Goal: Task Accomplishment & Management: Manage account settings

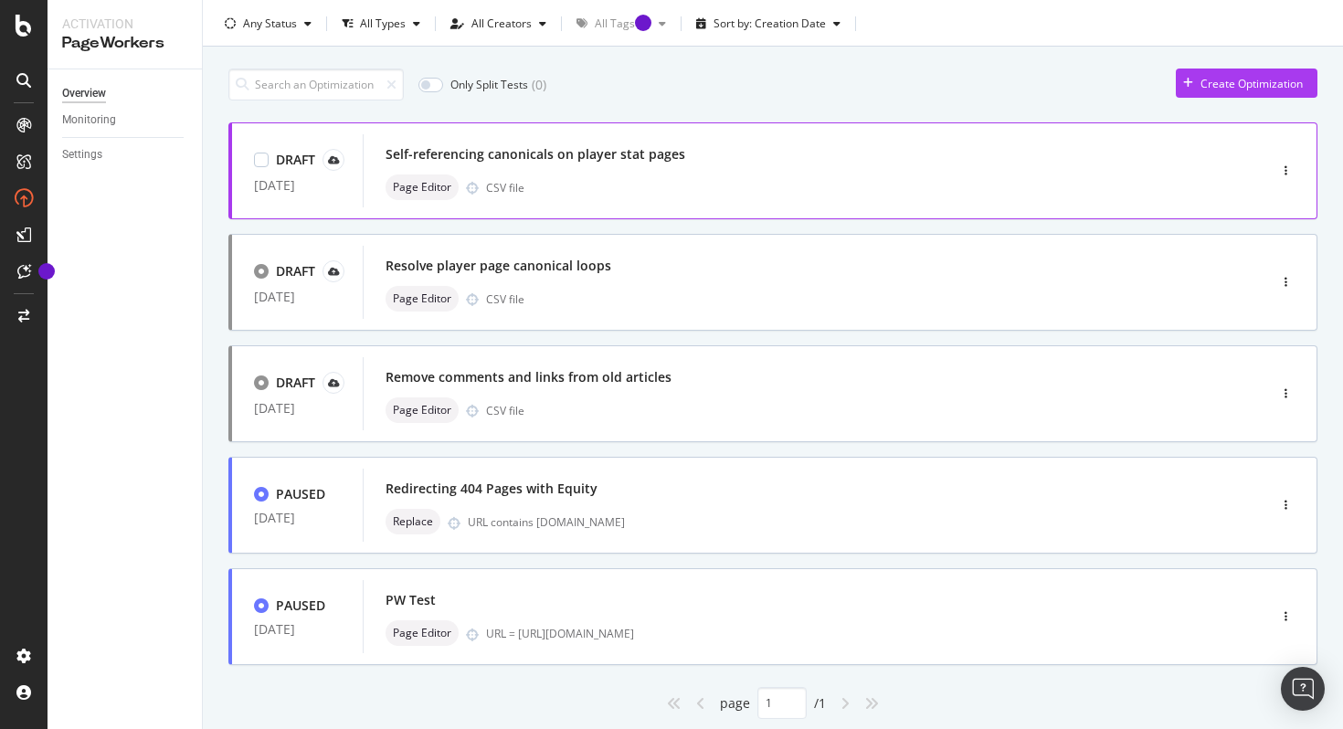
scroll to position [43, 0]
click at [716, 193] on div "Page Editor CSV file" at bounding box center [787, 188] width 804 height 26
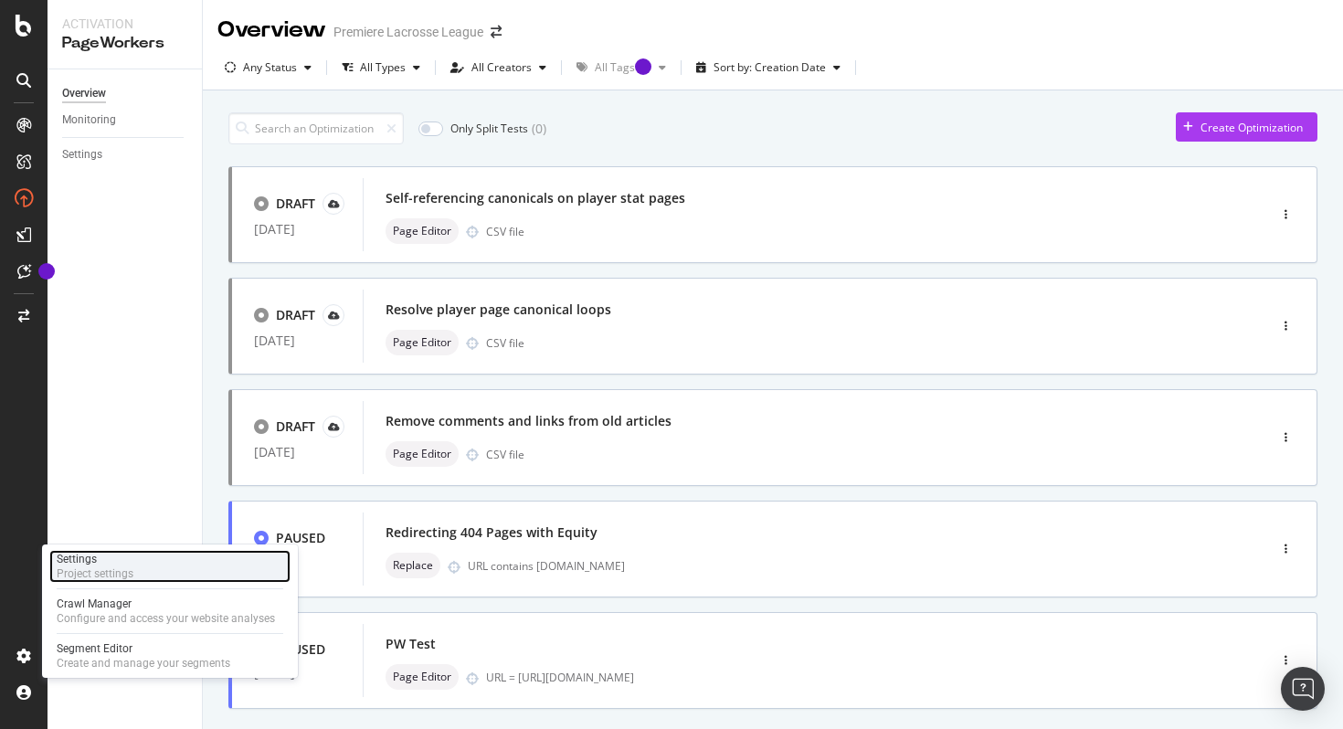
click at [144, 573] on div "Settings Project settings" at bounding box center [169, 566] width 241 height 33
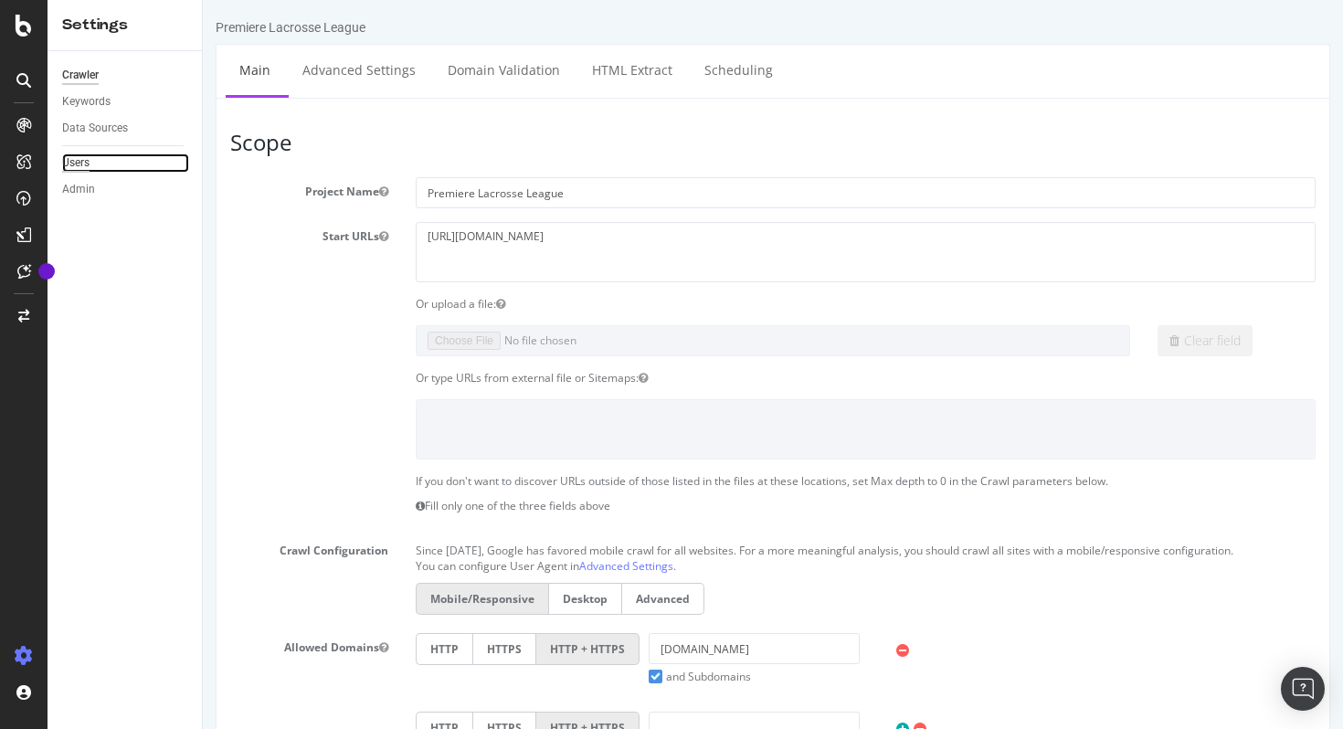
click at [88, 164] on div "Users" at bounding box center [75, 162] width 27 height 19
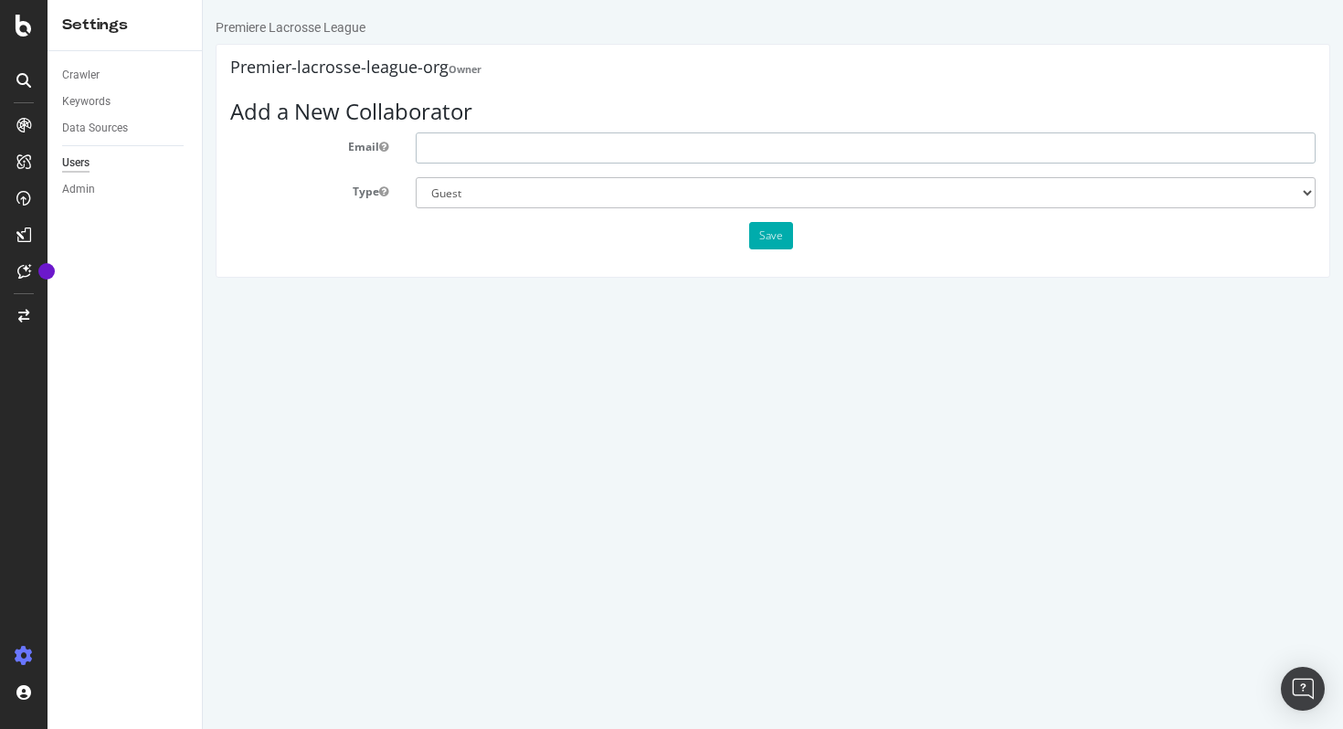
click at [623, 143] on input "text" at bounding box center [866, 147] width 900 height 31
type input "[EMAIL_ADDRESS][DOMAIN_NAME]"
click at [564, 142] on input "[EMAIL_ADDRESS][DOMAIN_NAME]" at bounding box center [866, 147] width 900 height 31
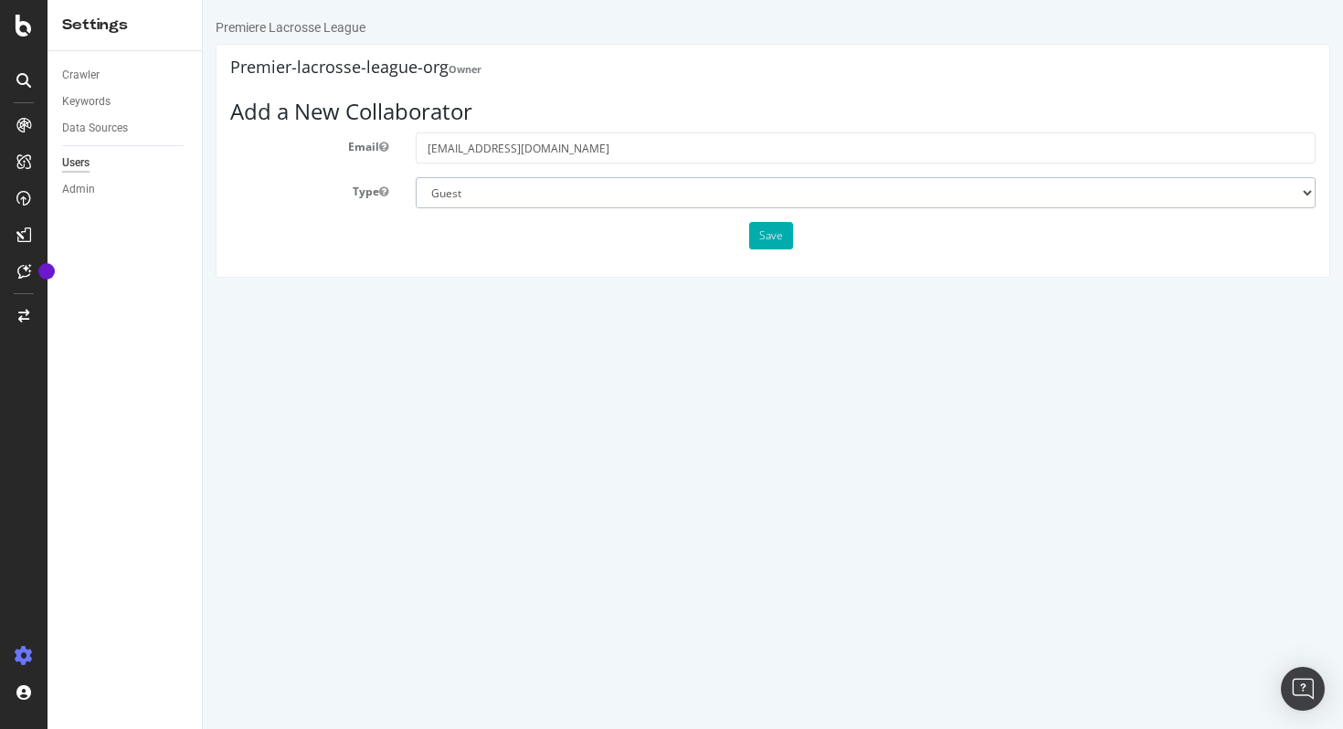
click at [599, 189] on select "Administrator Guest" at bounding box center [866, 192] width 900 height 31
click at [768, 238] on button "Save" at bounding box center [771, 235] width 44 height 27
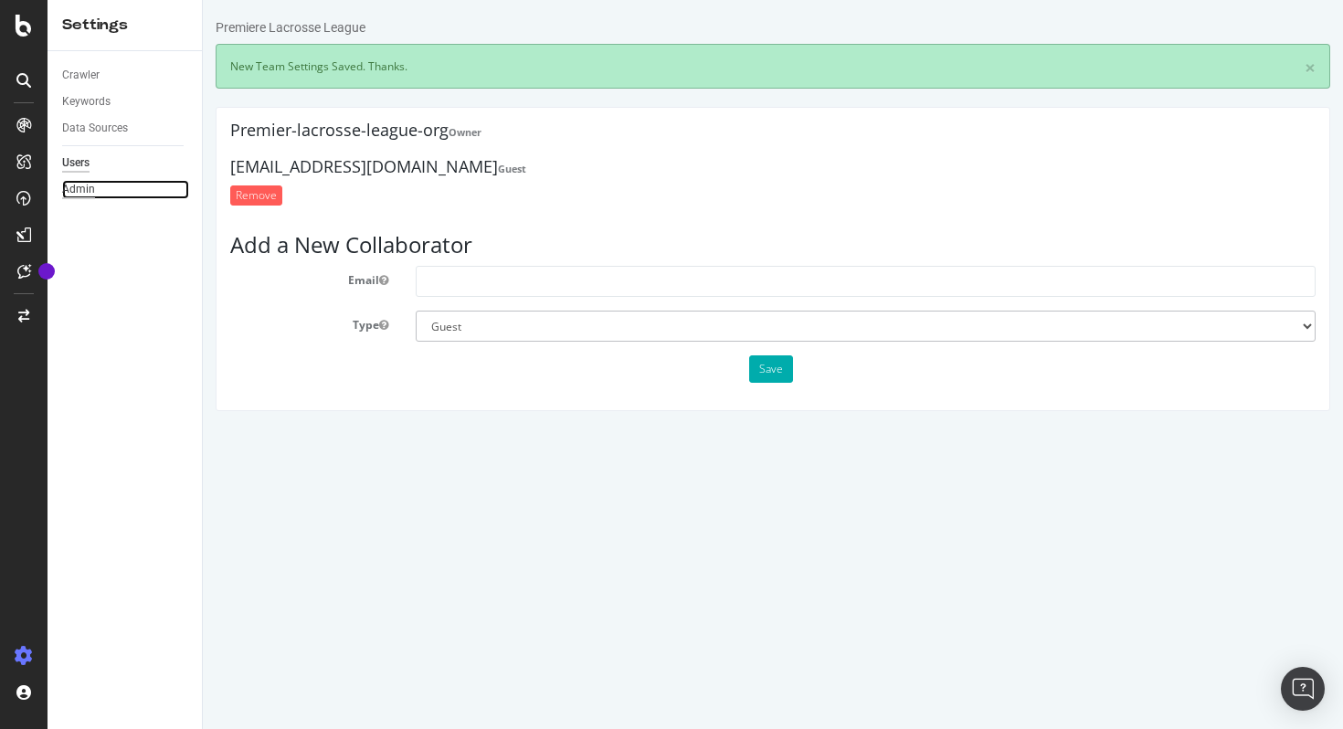
click at [89, 185] on div "Admin" at bounding box center [78, 189] width 33 height 19
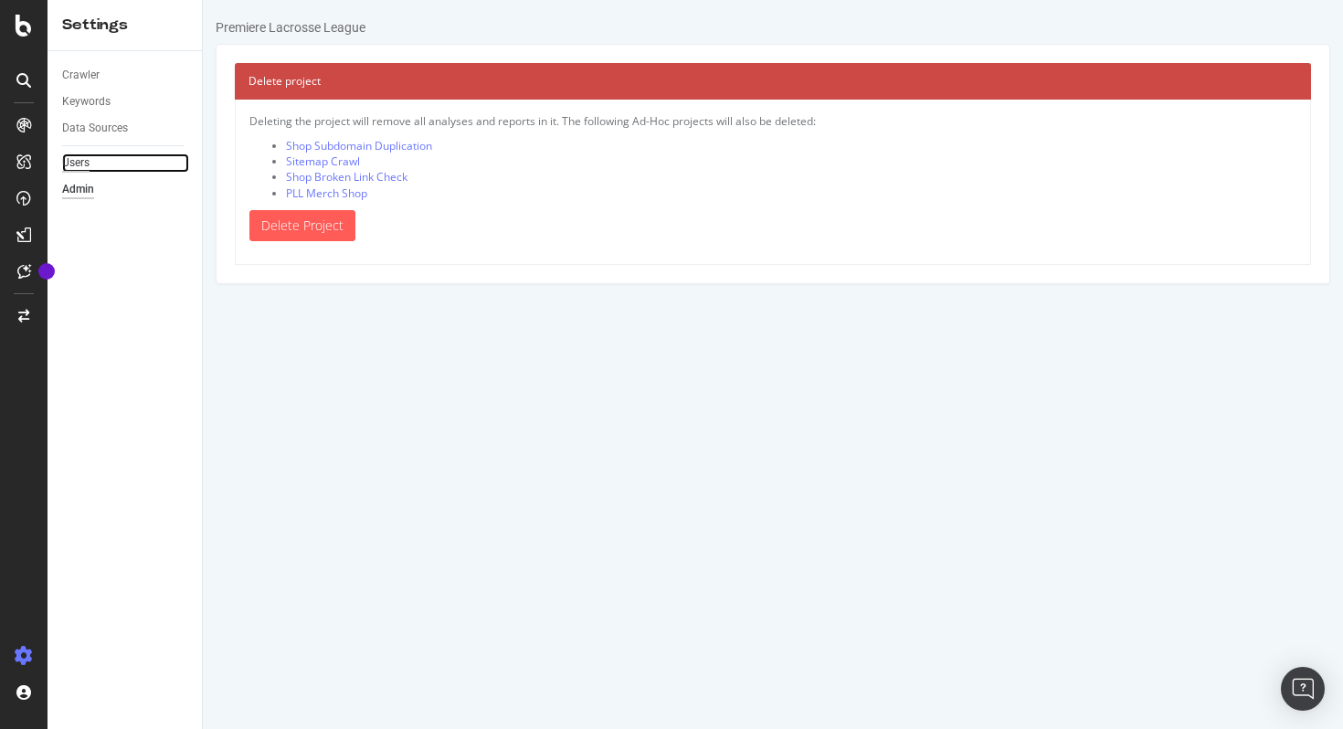
click at [79, 167] on div "Users" at bounding box center [75, 162] width 27 height 19
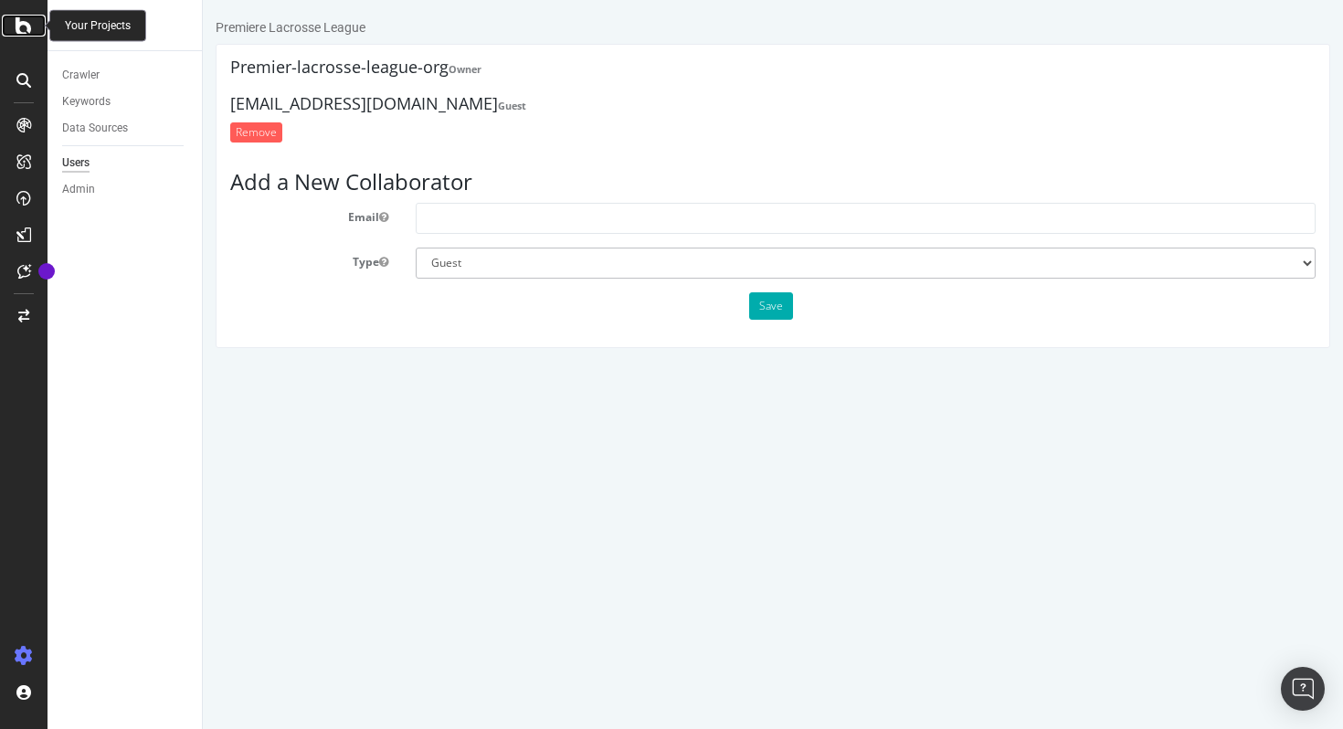
click at [30, 30] on icon at bounding box center [24, 26] width 16 height 22
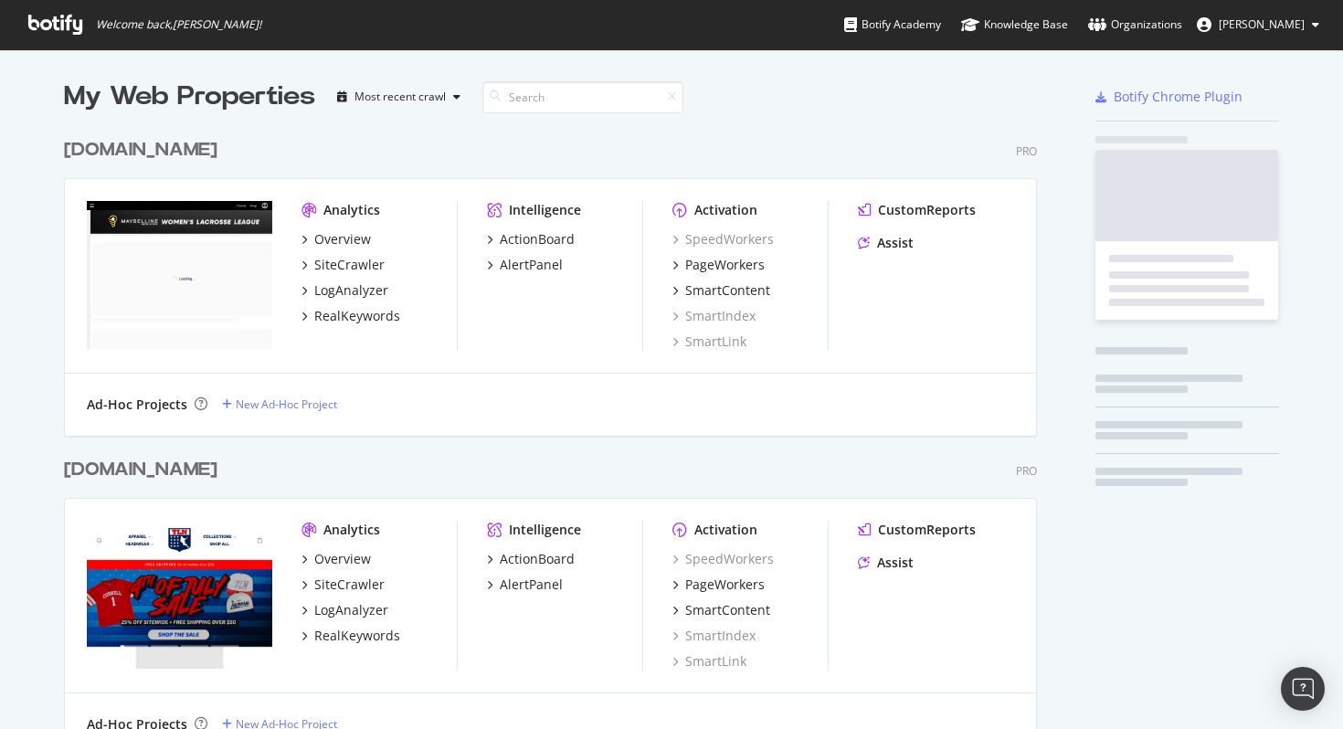
scroll to position [1389, 987]
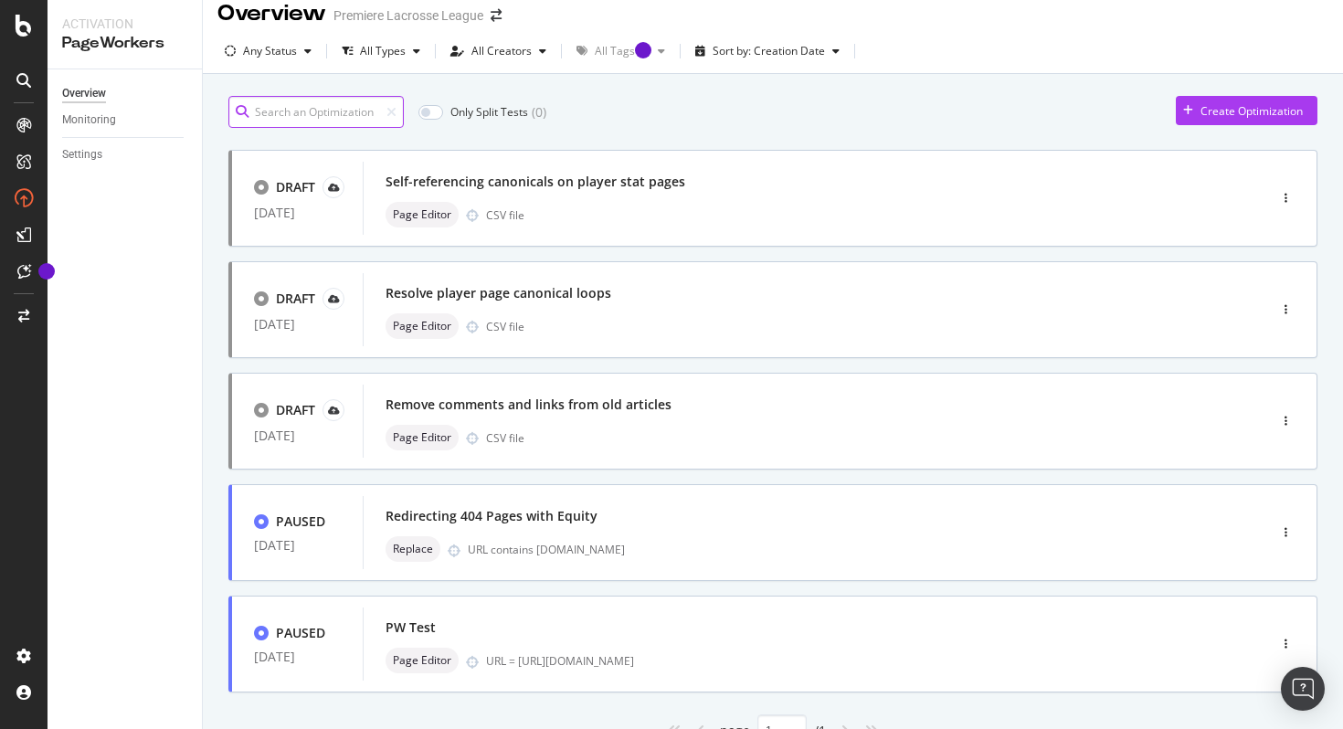
scroll to position [17, 0]
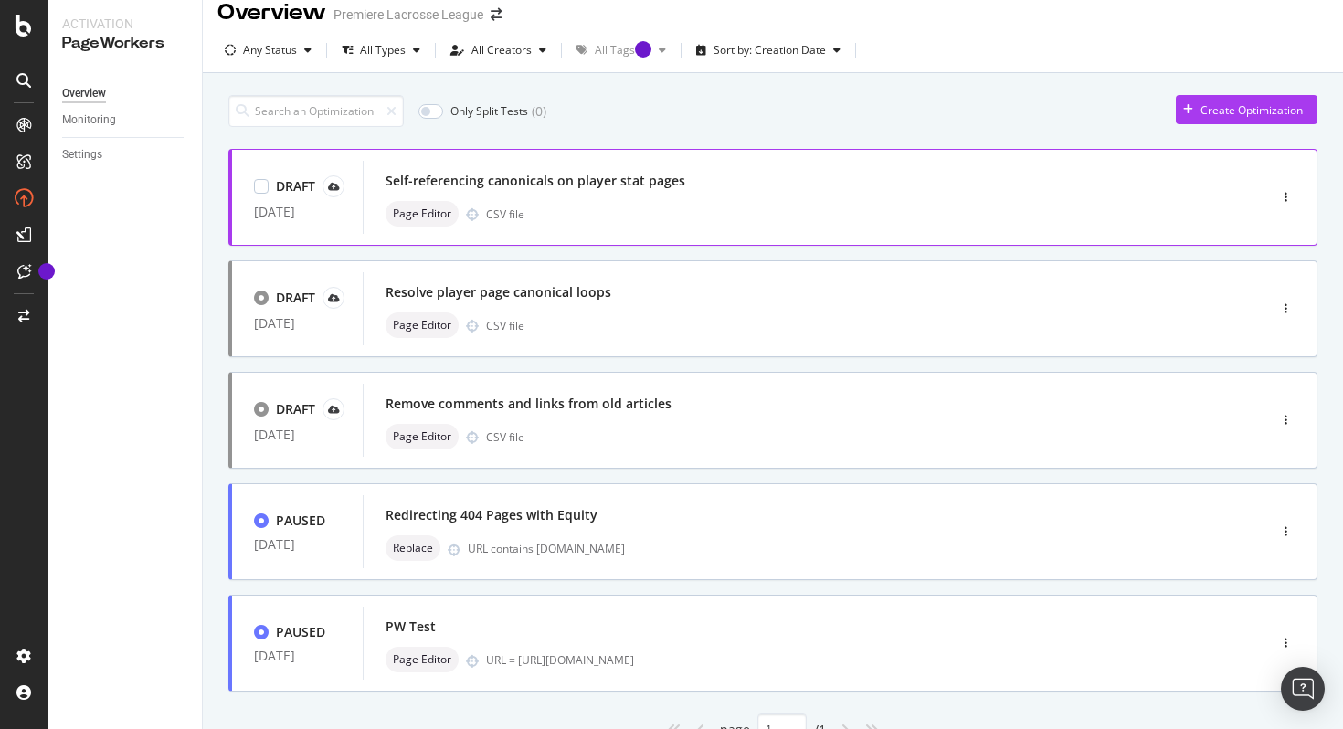
click at [863, 208] on div "Page Editor CSV file" at bounding box center [787, 214] width 804 height 26
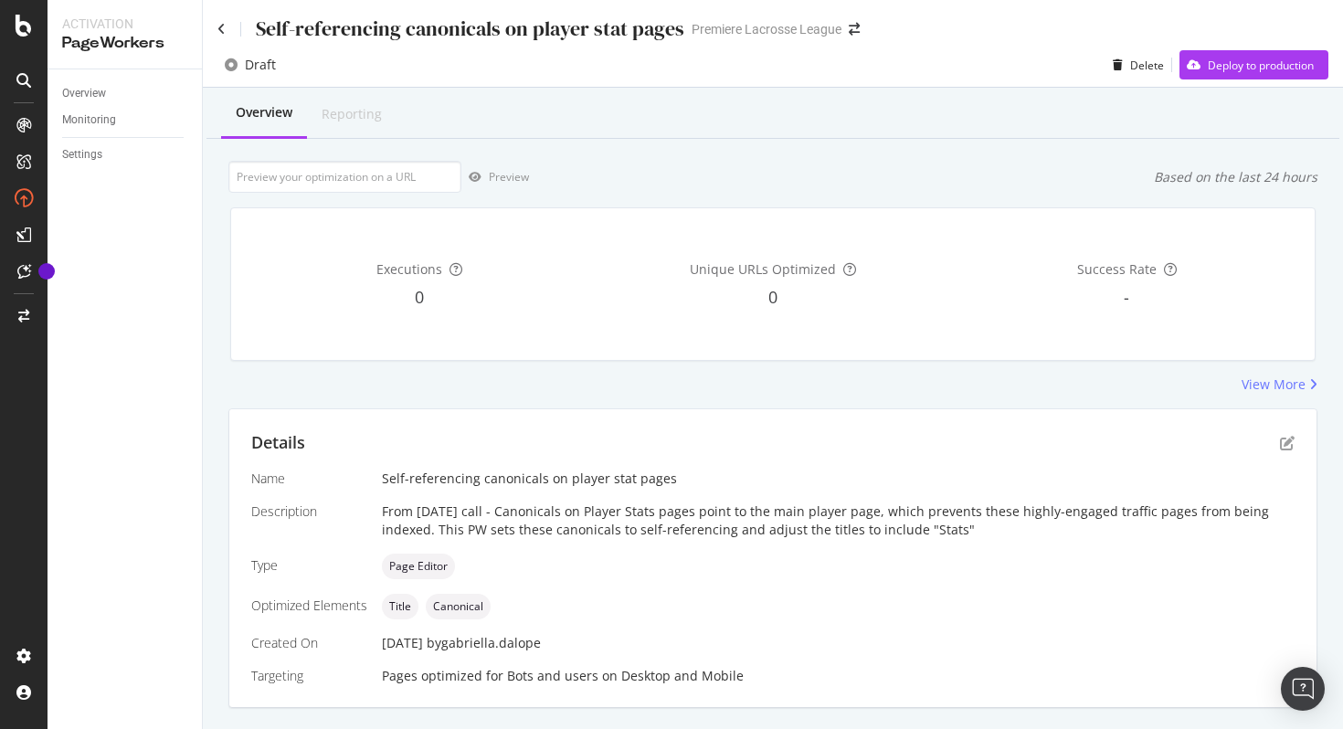
scroll to position [15, 0]
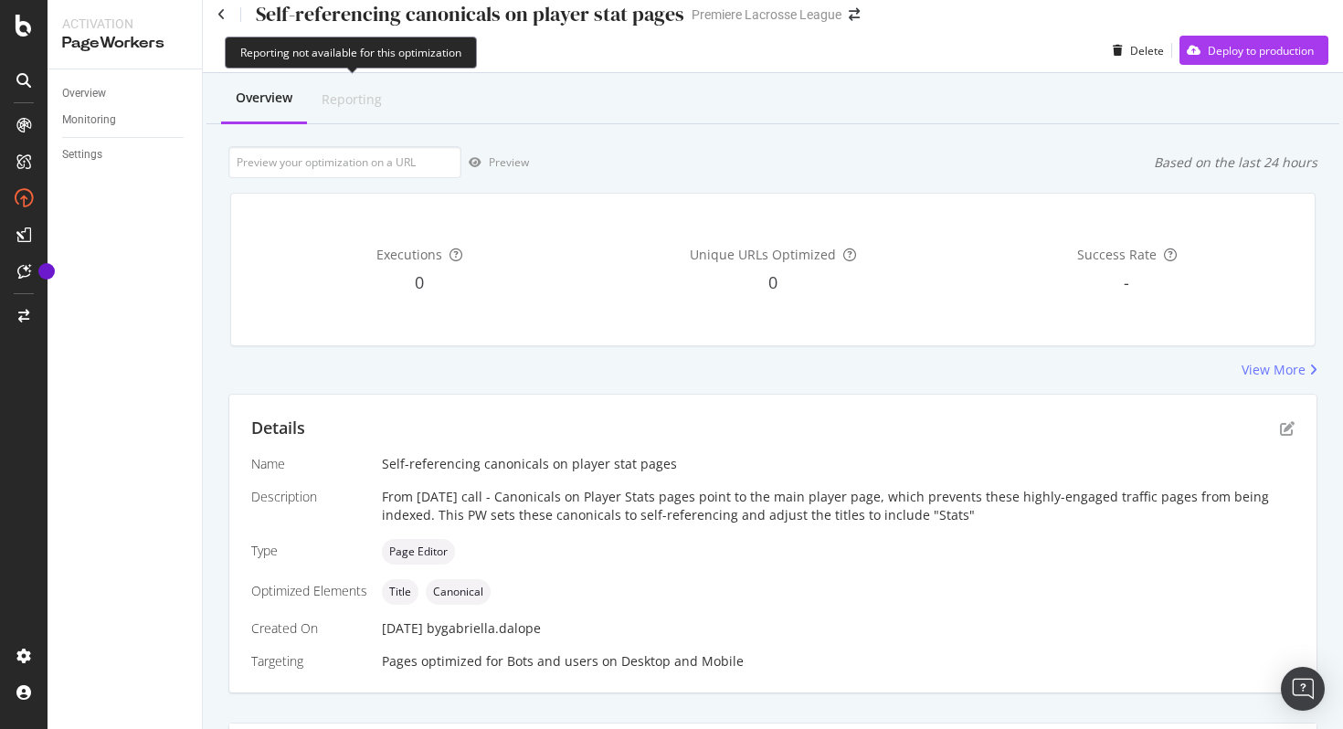
click at [356, 109] on div "Reporting" at bounding box center [352, 100] width 90 height 48
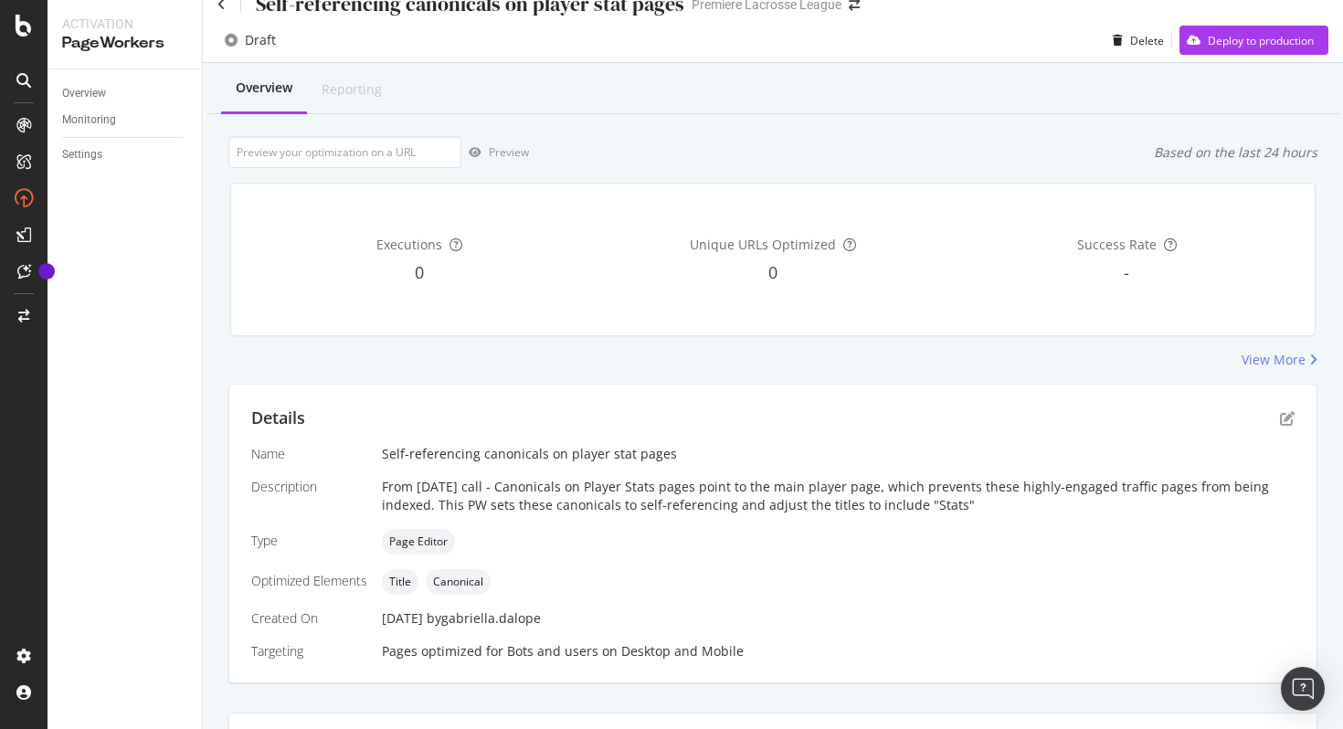
scroll to position [0, 0]
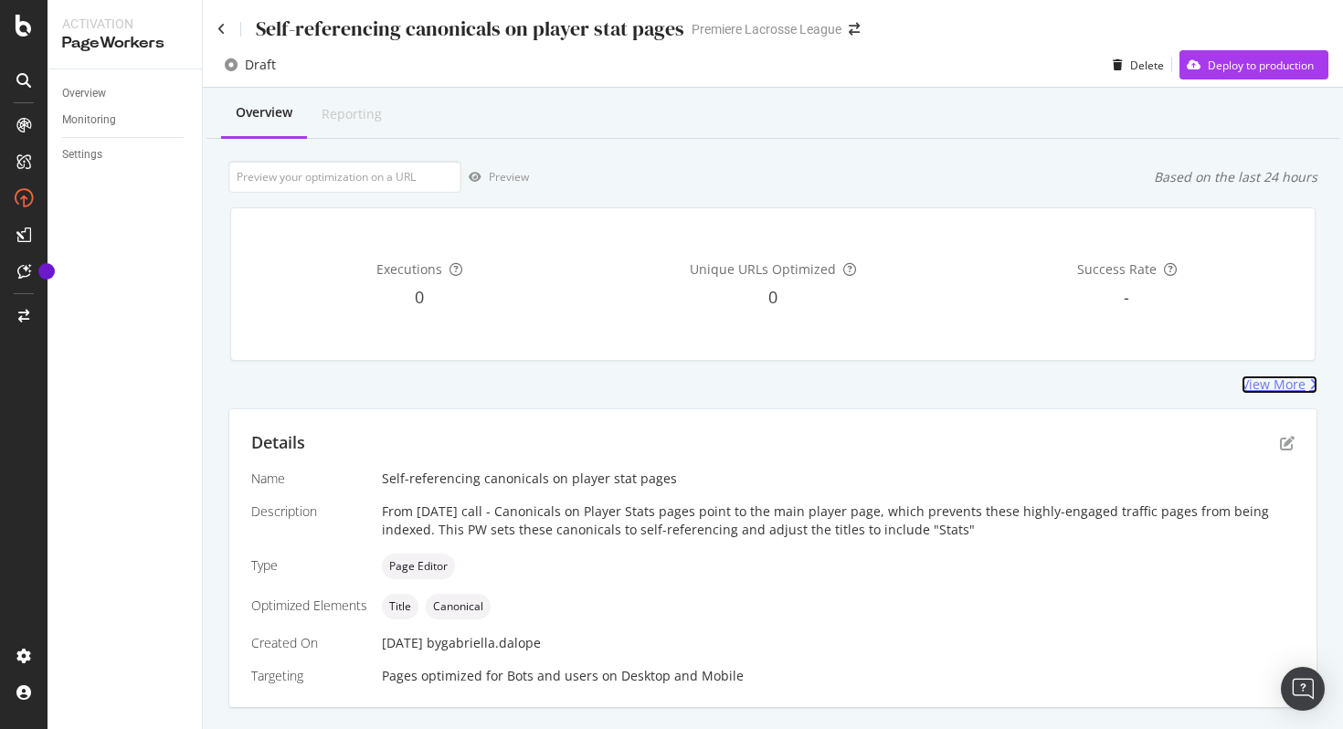
click at [1287, 378] on div "View More" at bounding box center [1273, 384] width 64 height 18
click at [99, 90] on div "Overview" at bounding box center [84, 93] width 44 height 19
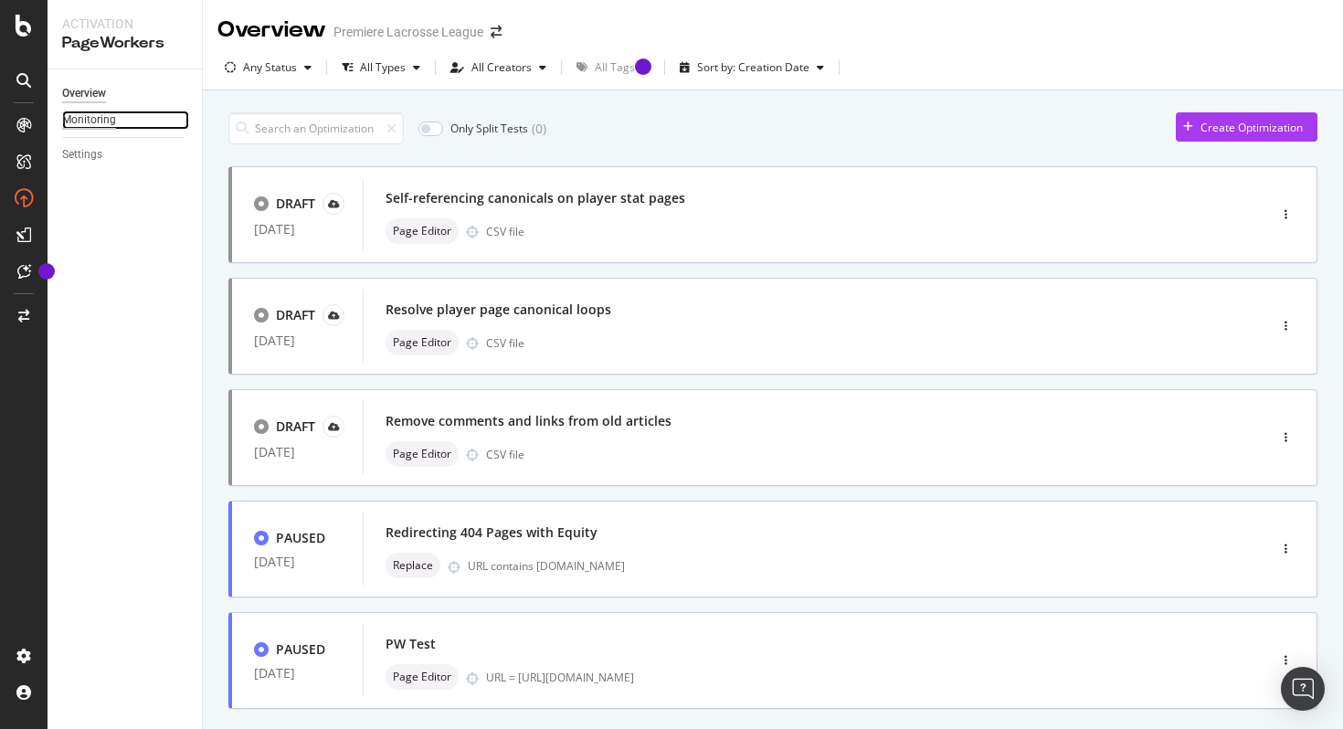
click at [101, 121] on div "Monitoring" at bounding box center [89, 120] width 54 height 19
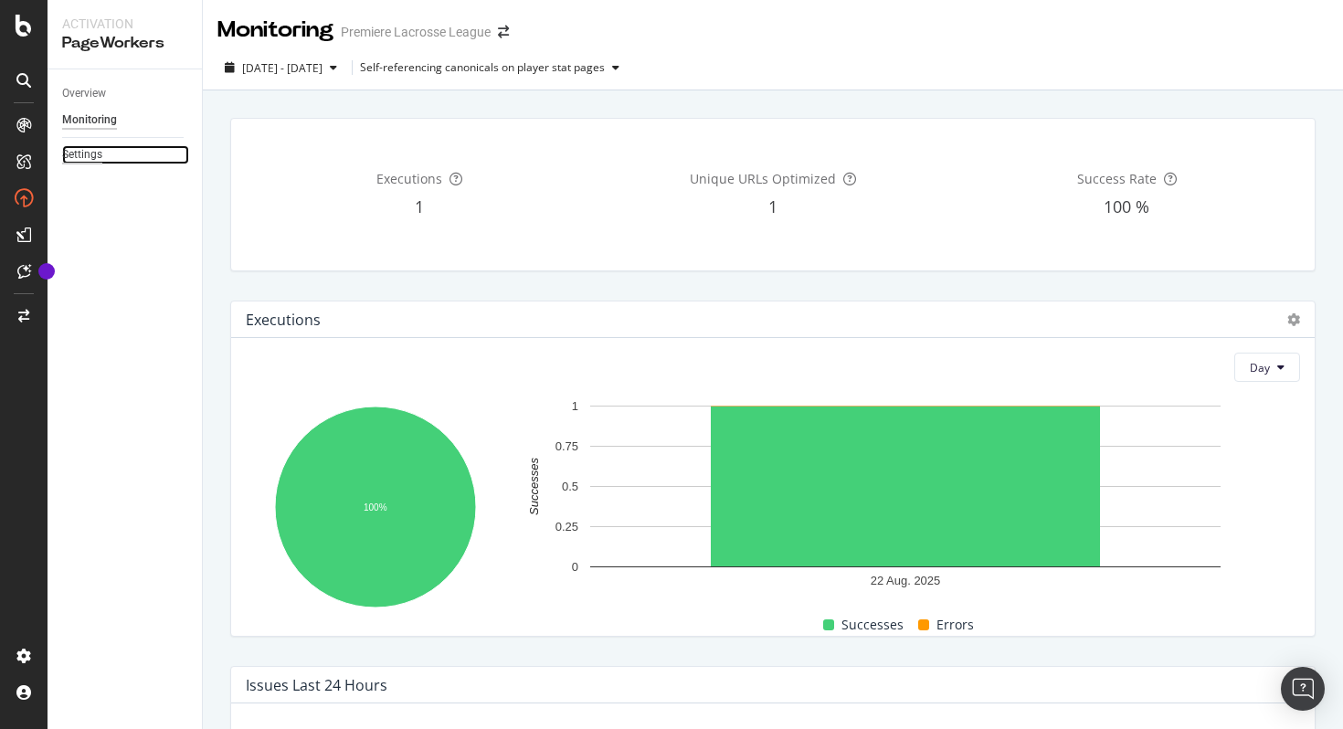
click at [99, 153] on div "Settings" at bounding box center [82, 154] width 40 height 19
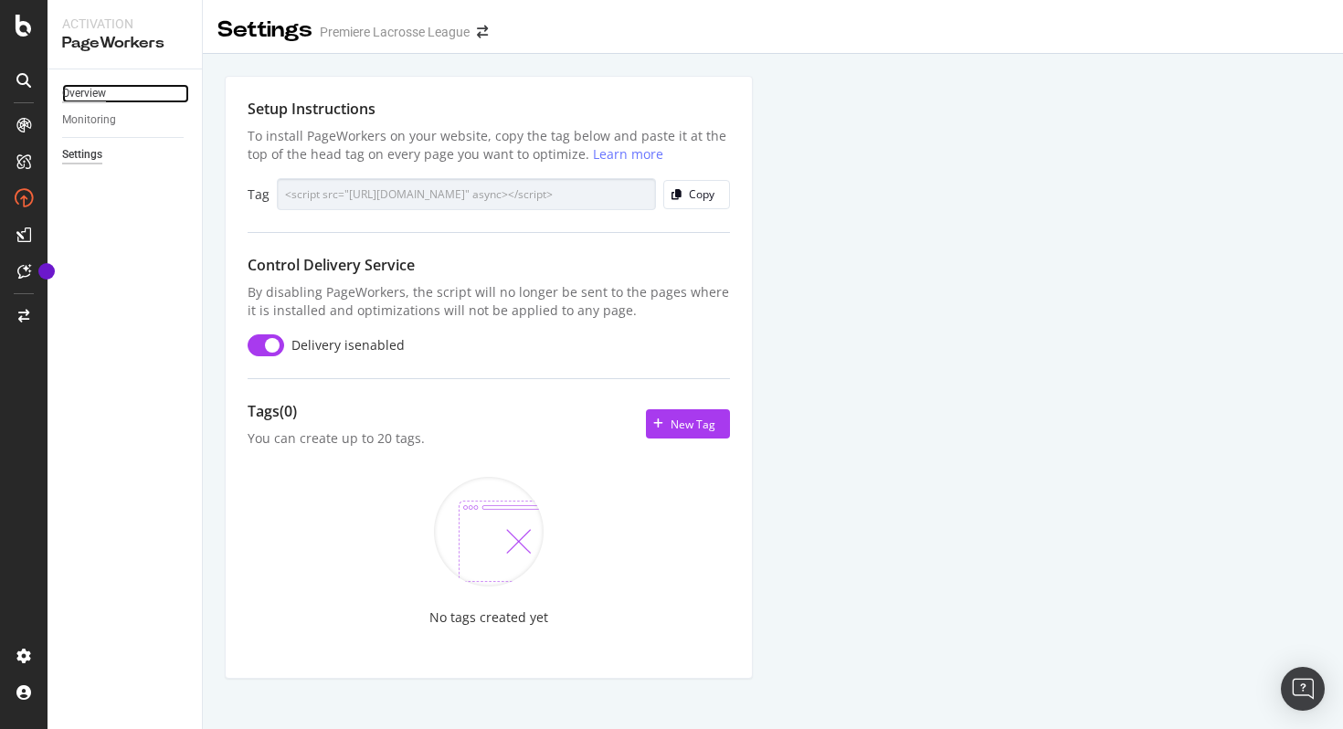
click at [96, 97] on div "Overview" at bounding box center [84, 93] width 44 height 19
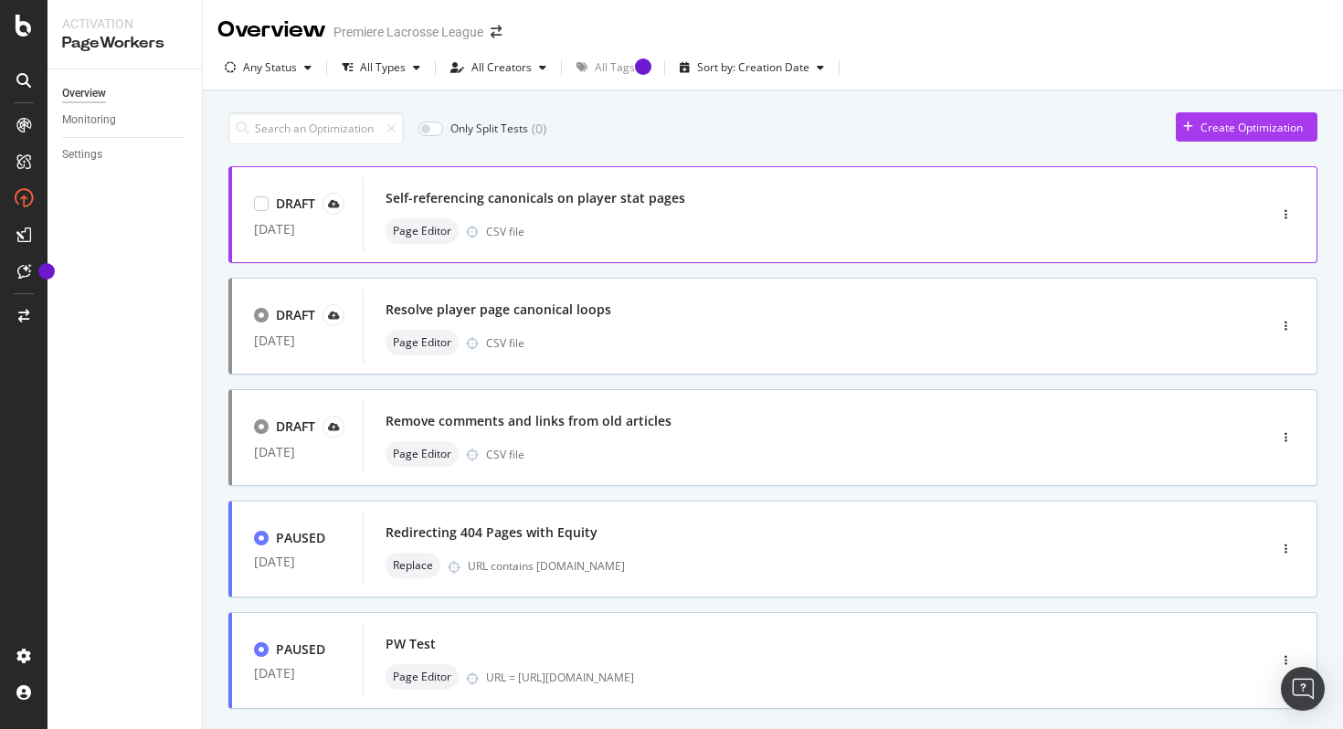
click at [635, 220] on div "Page Editor CSV file" at bounding box center [787, 231] width 804 height 26
click at [768, 227] on div "Page Editor CSV file" at bounding box center [787, 231] width 804 height 26
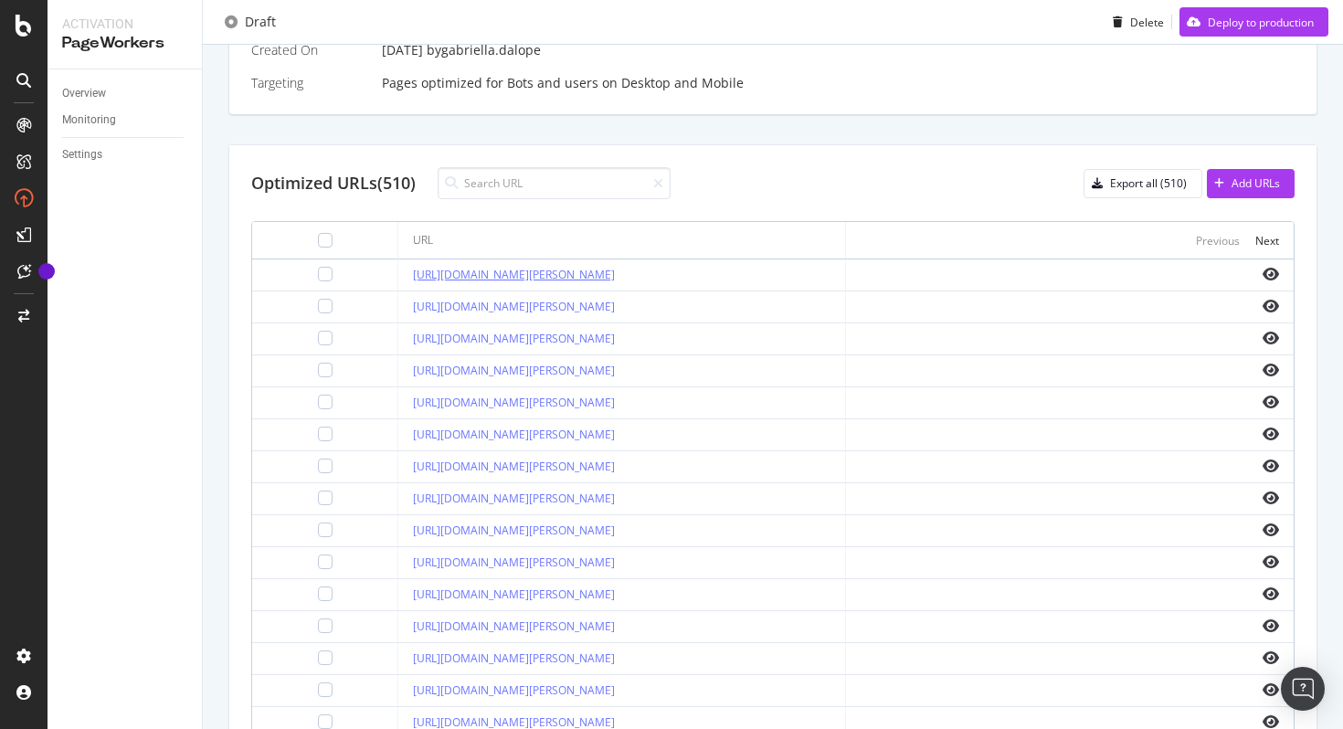
scroll to position [600, 0]
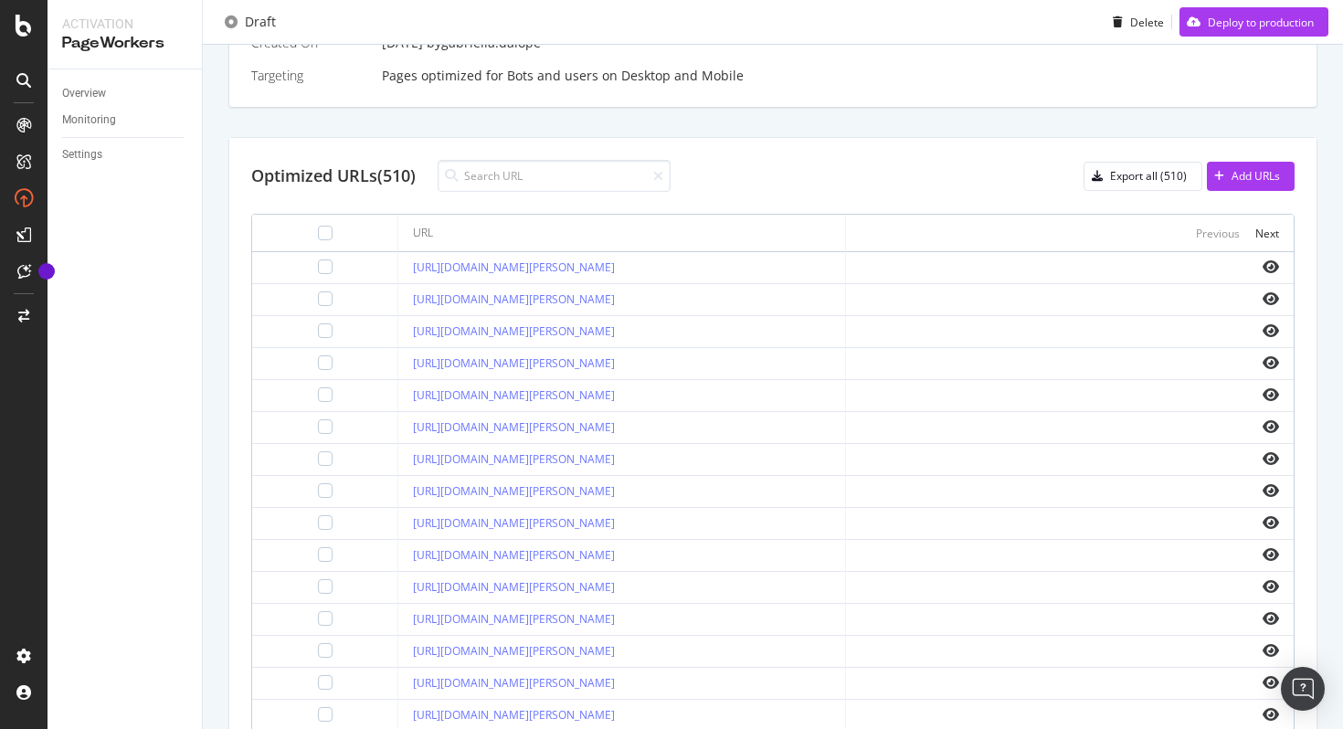
click at [393, 178] on div "Optimized URLs (510)" at bounding box center [333, 176] width 164 height 24
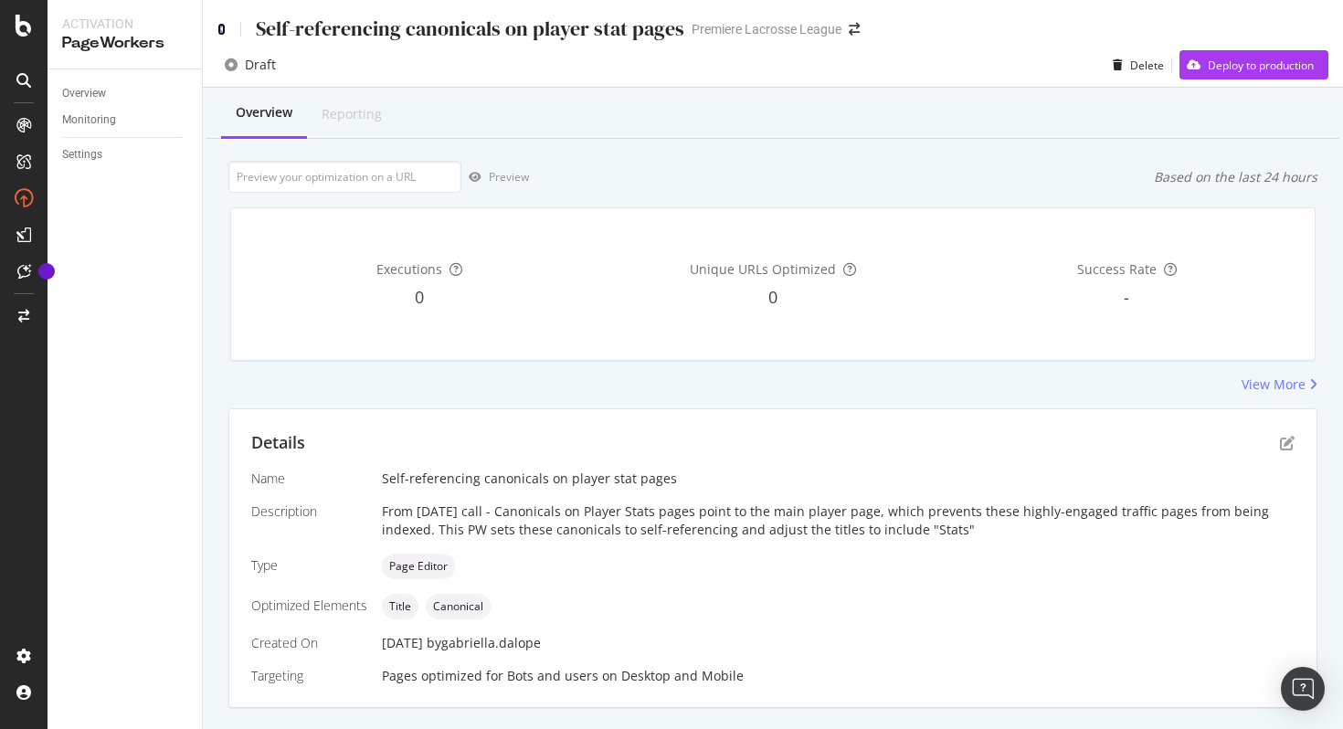
click at [222, 23] on icon at bounding box center [221, 29] width 8 height 13
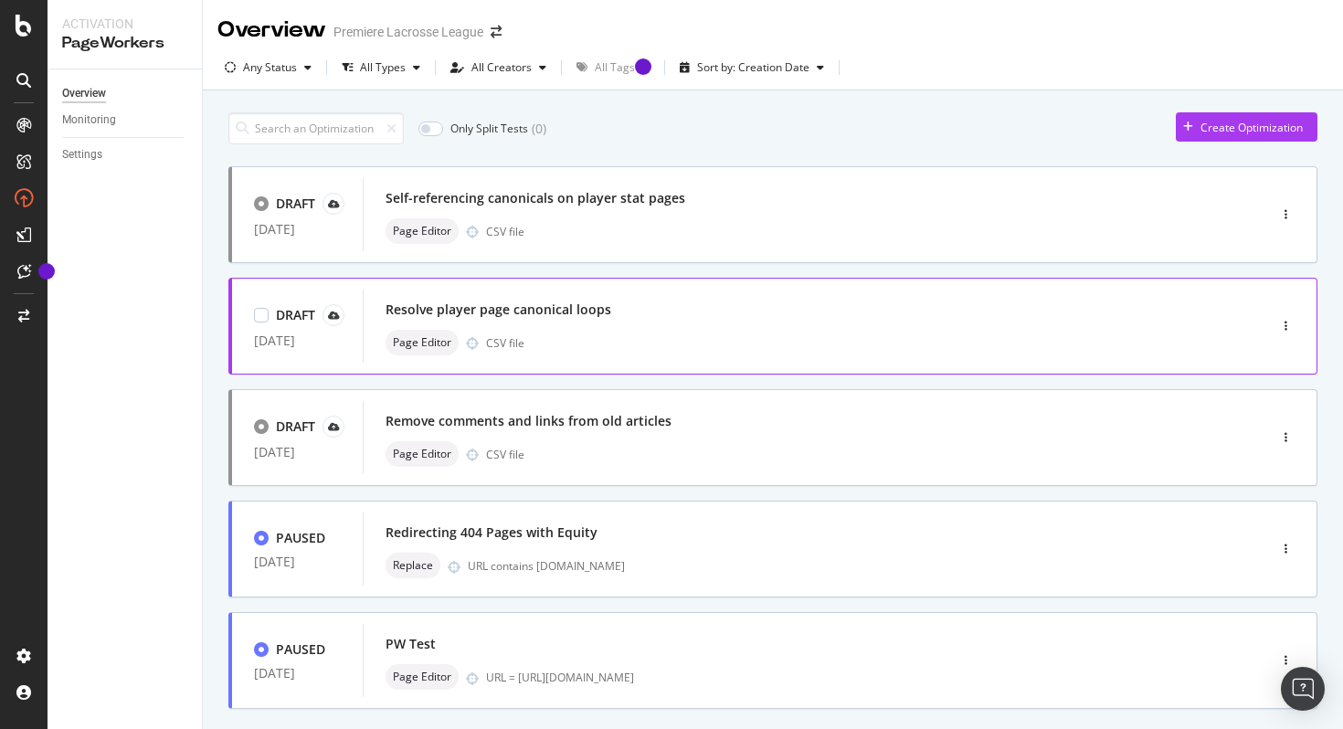
click at [787, 339] on div "Page Editor CSV file" at bounding box center [787, 343] width 804 height 26
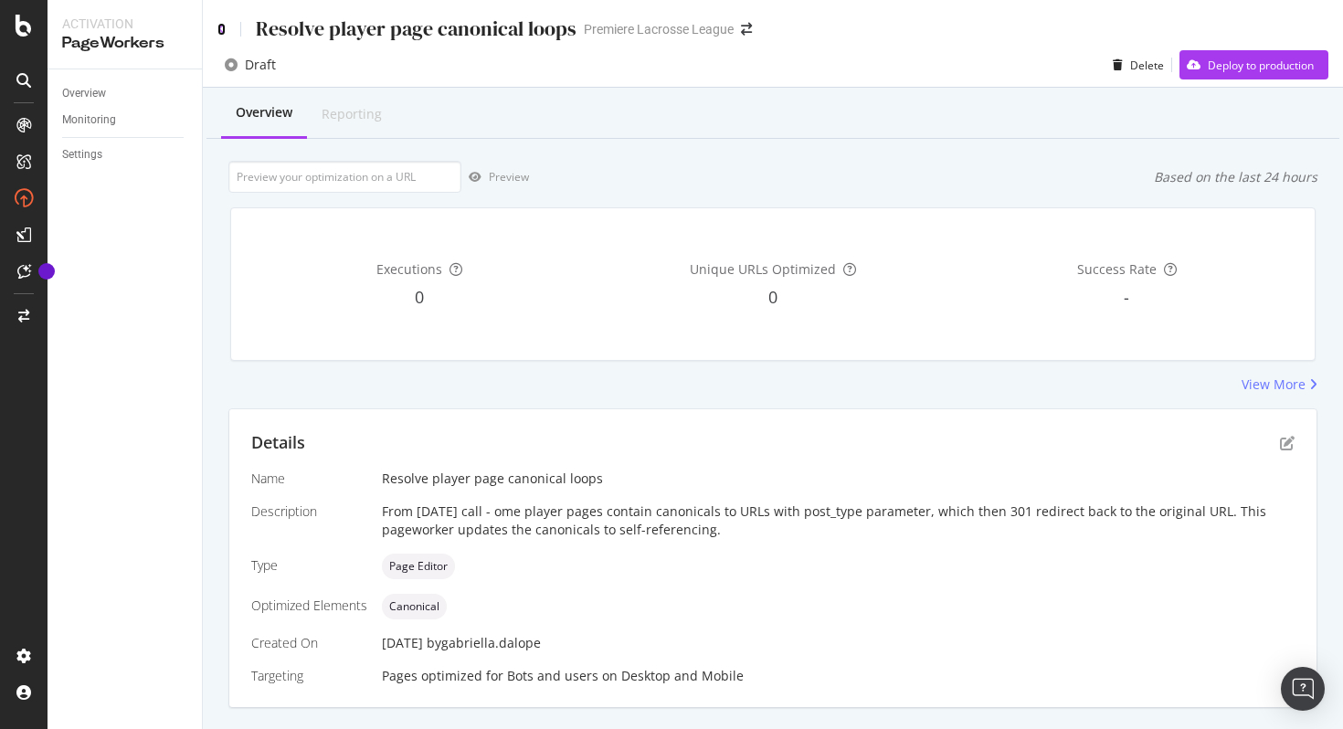
click at [221, 26] on icon at bounding box center [221, 29] width 8 height 13
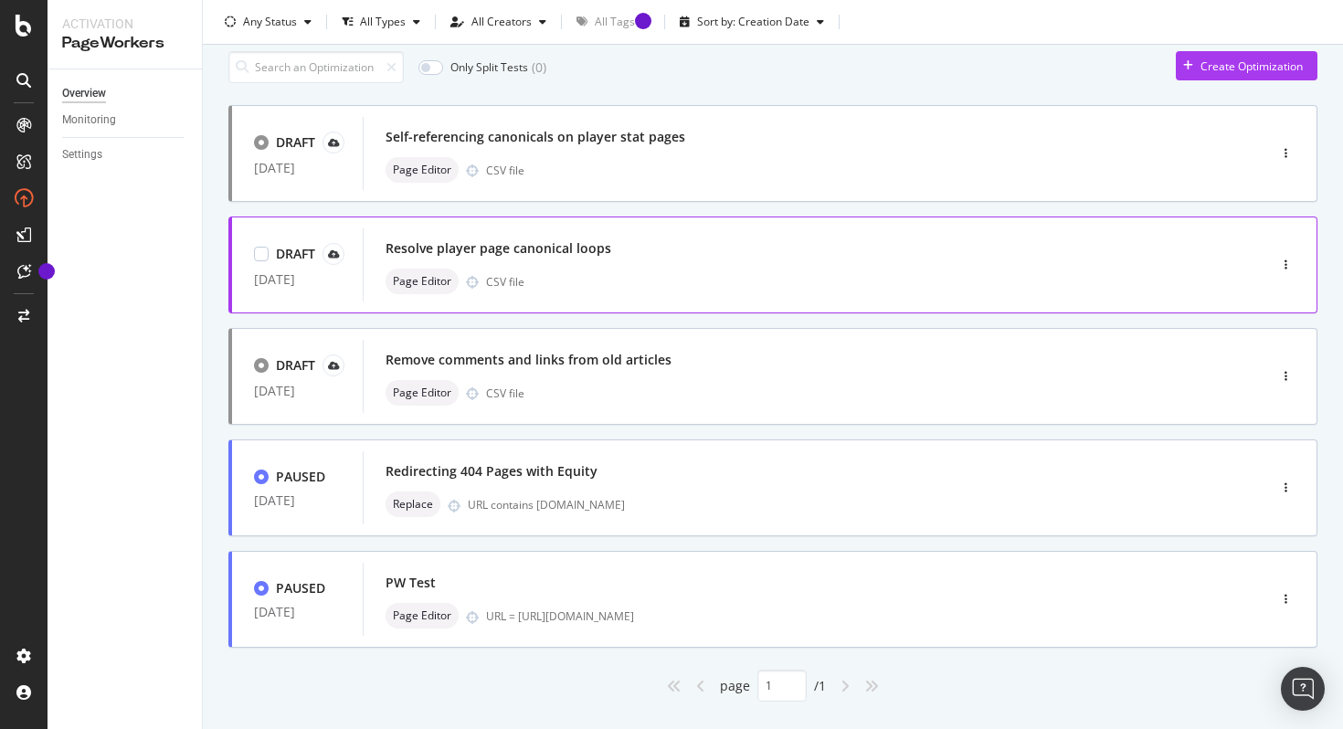
scroll to position [98, 0]
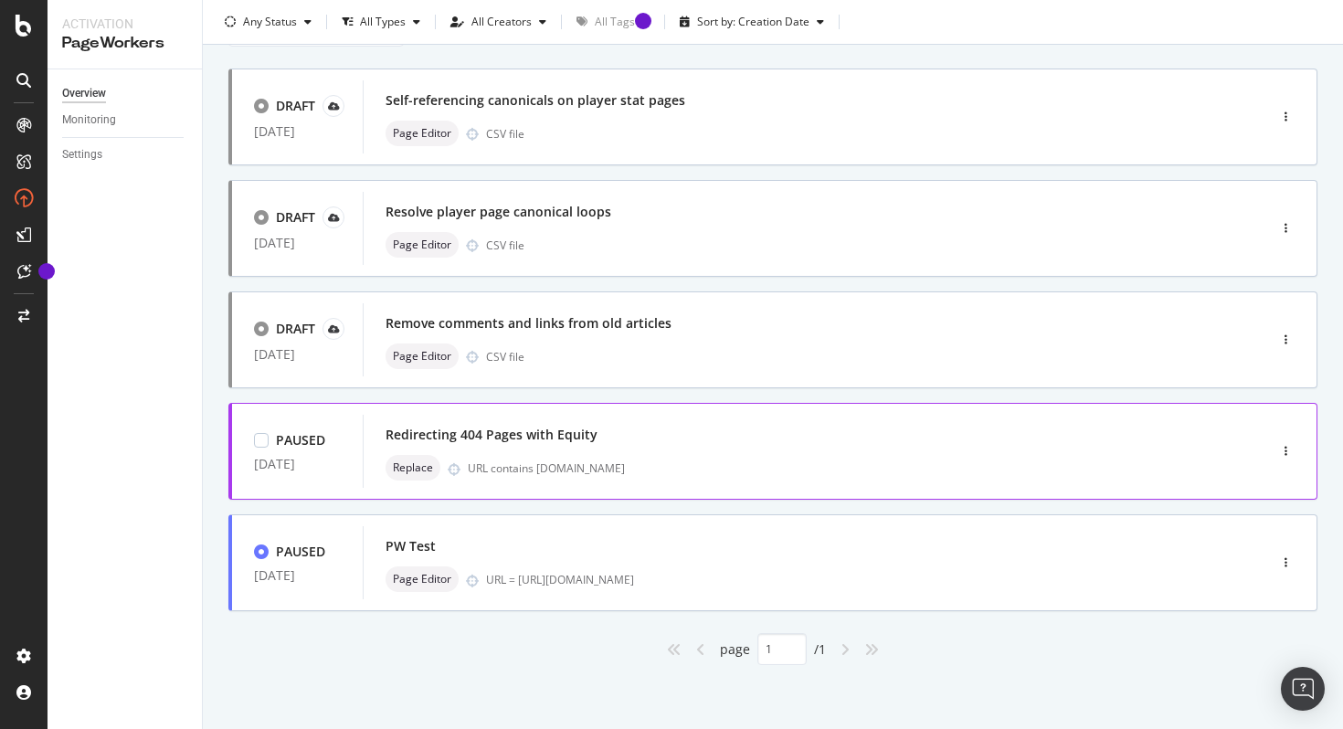
click at [721, 455] on div "Replace URL contains shop.premierlacrosseleague.com" at bounding box center [787, 468] width 804 height 26
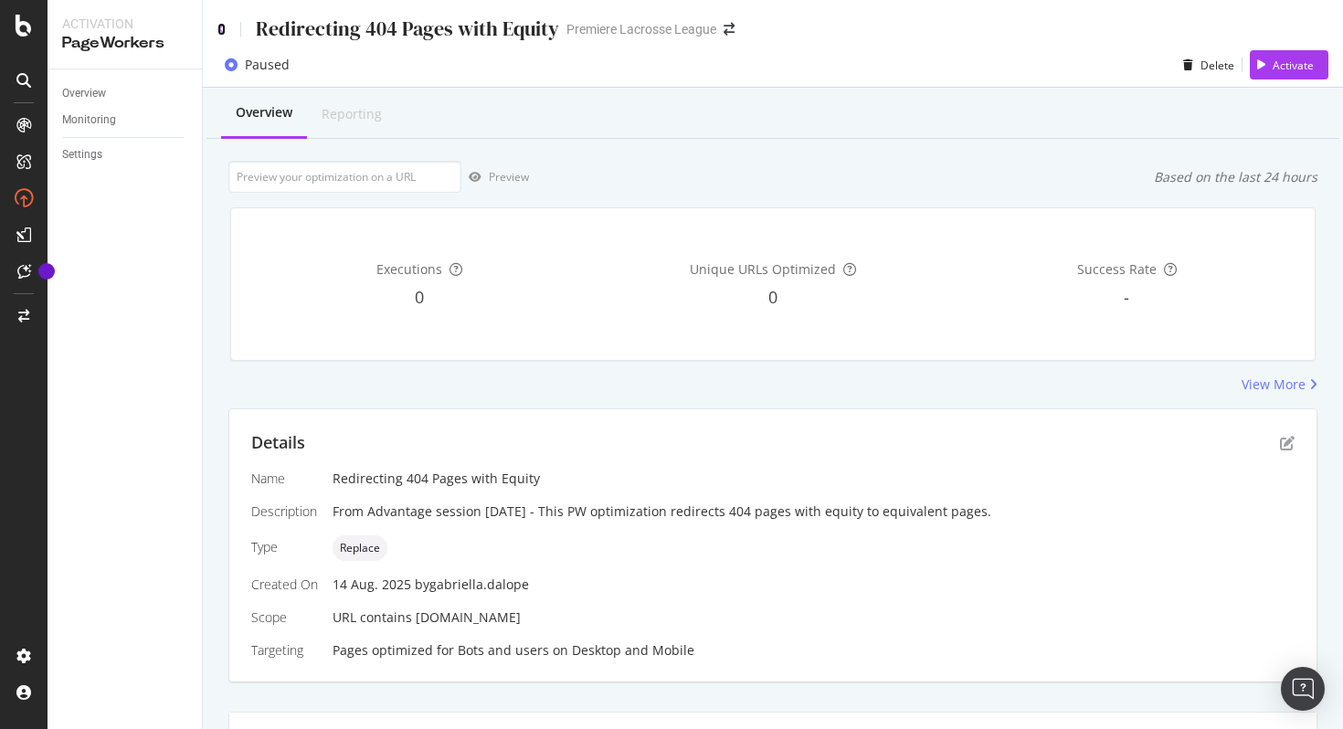
click at [221, 28] on icon at bounding box center [221, 29] width 8 height 13
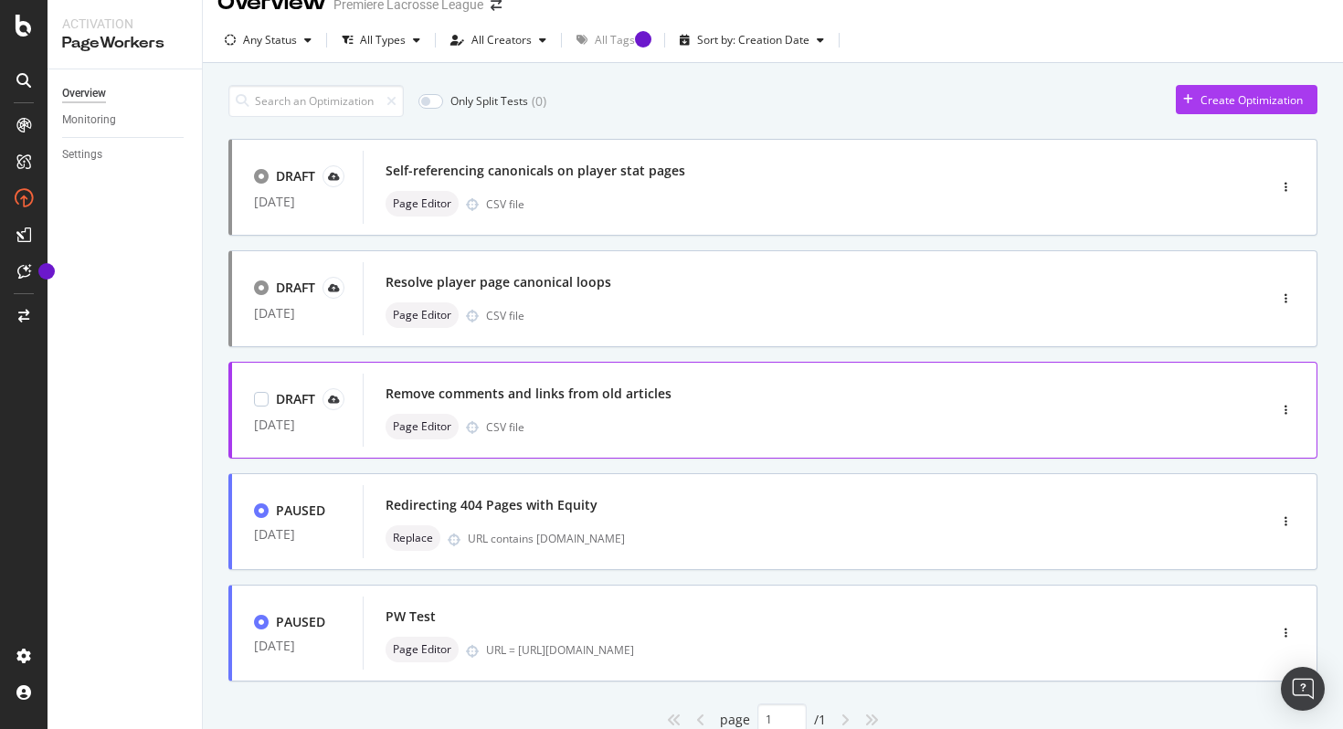
scroll to position [28, 0]
